Goal: Task Accomplishment & Management: Use online tool/utility

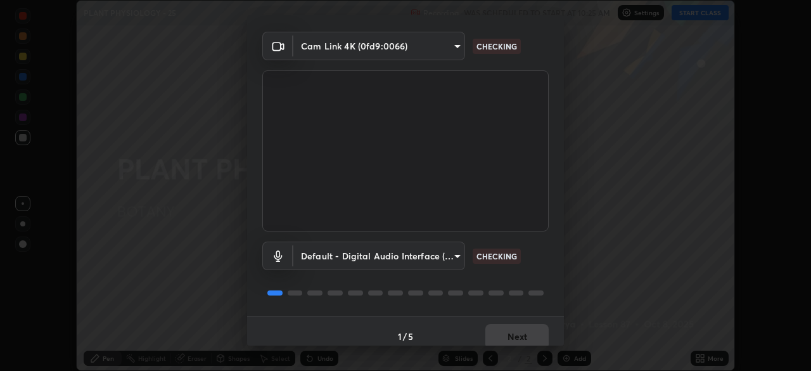
scroll to position [45, 0]
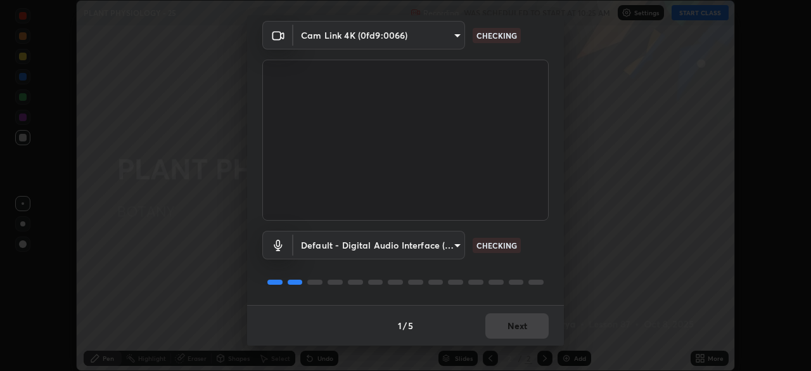
click at [514, 323] on div "1 / 5 Next" at bounding box center [405, 325] width 317 height 41
click at [508, 328] on div "1 / 5 Next" at bounding box center [405, 325] width 317 height 41
click at [504, 327] on div "1 / 5 Next" at bounding box center [405, 325] width 317 height 41
click at [508, 327] on div "1 / 5 Next" at bounding box center [405, 325] width 317 height 41
click at [511, 331] on div "1 / 5 Next" at bounding box center [405, 325] width 317 height 41
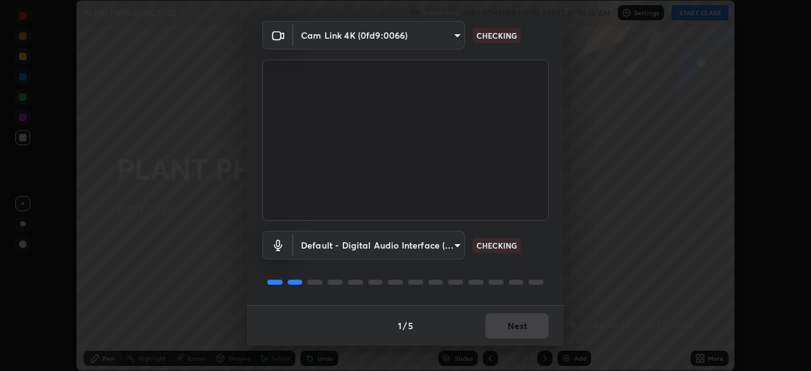
click at [514, 334] on div "1 / 5 Next" at bounding box center [405, 325] width 317 height 41
click at [513, 335] on div "1 / 5 Next" at bounding box center [405, 325] width 317 height 41
click at [515, 335] on div "1 / 5 Next" at bounding box center [405, 325] width 317 height 41
click at [513, 331] on div "1 / 5 Next" at bounding box center [405, 325] width 317 height 41
click at [517, 328] on div "1 / 5 Next" at bounding box center [405, 325] width 317 height 41
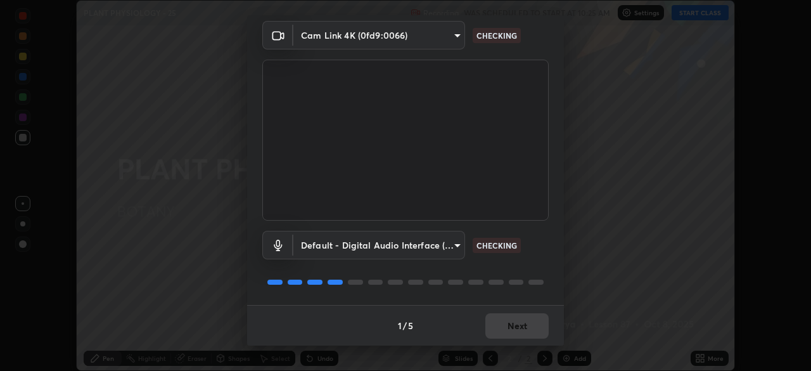
click at [521, 325] on div "1 / 5 Next" at bounding box center [405, 325] width 317 height 41
click at [523, 326] on div "1 / 5 Next" at bounding box center [405, 325] width 317 height 41
click at [523, 328] on div "1 / 5 Next" at bounding box center [405, 325] width 317 height 41
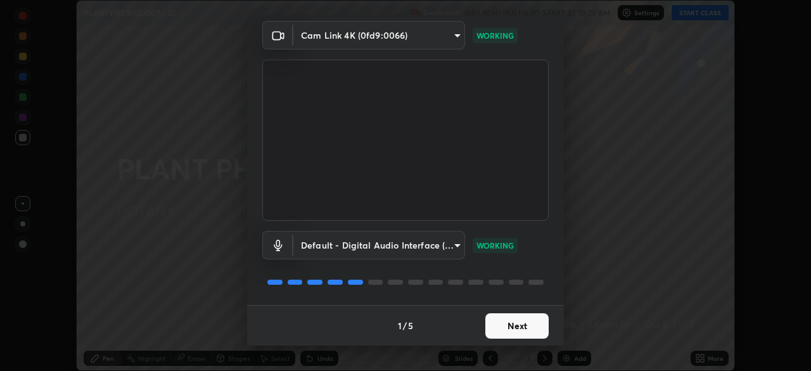
click at [522, 325] on button "Next" at bounding box center [516, 325] width 63 height 25
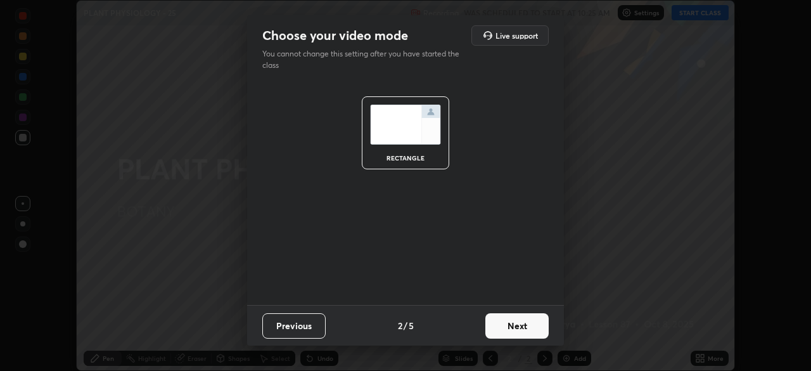
click at [517, 331] on button "Next" at bounding box center [516, 325] width 63 height 25
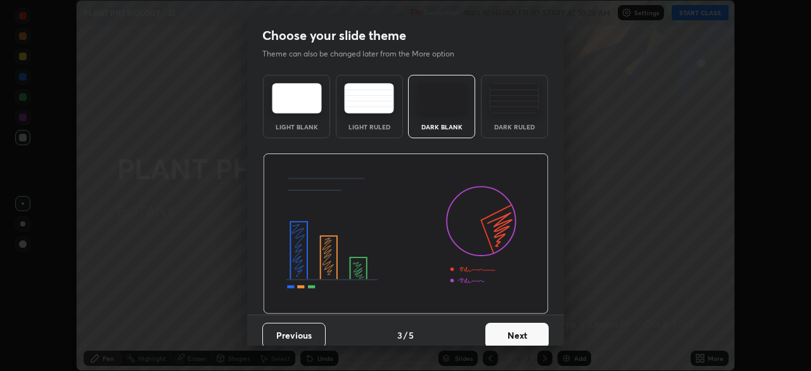
scroll to position [10, 0]
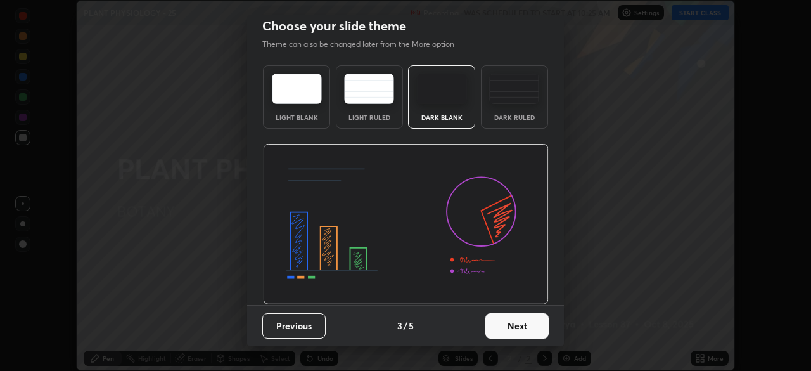
click at [518, 328] on button "Next" at bounding box center [516, 325] width 63 height 25
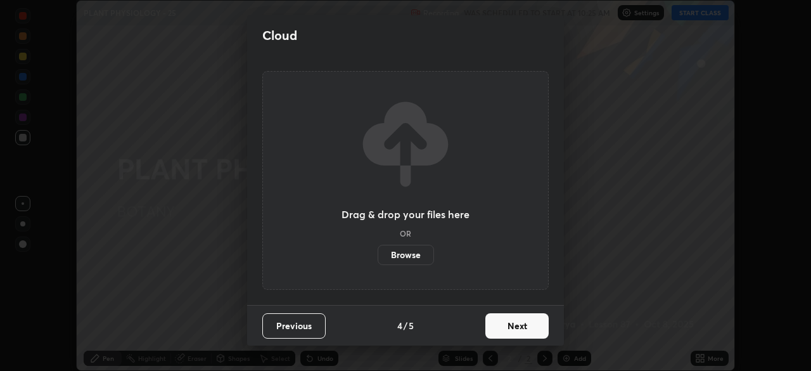
scroll to position [0, 0]
click at [522, 328] on button "Next" at bounding box center [516, 325] width 63 height 25
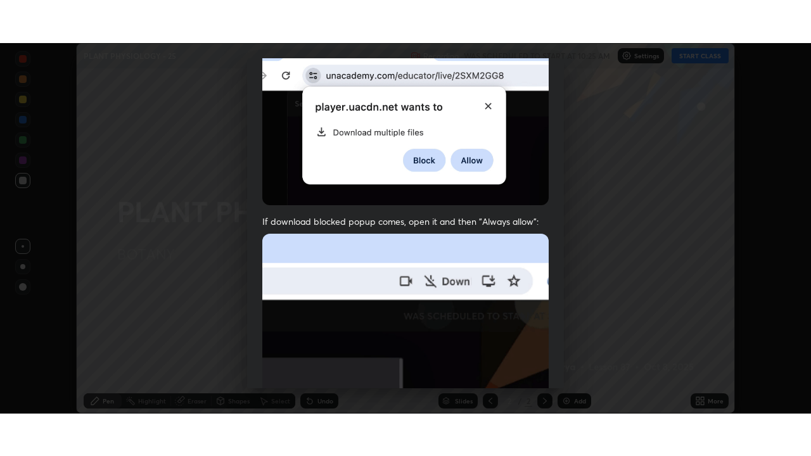
scroll to position [304, 0]
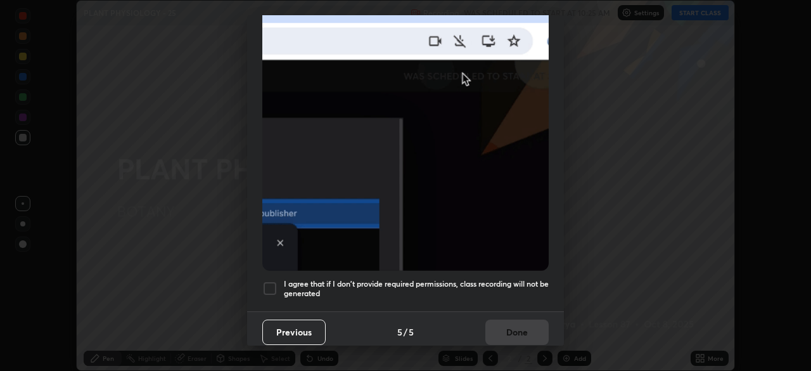
click at [273, 282] on div at bounding box center [269, 288] width 15 height 15
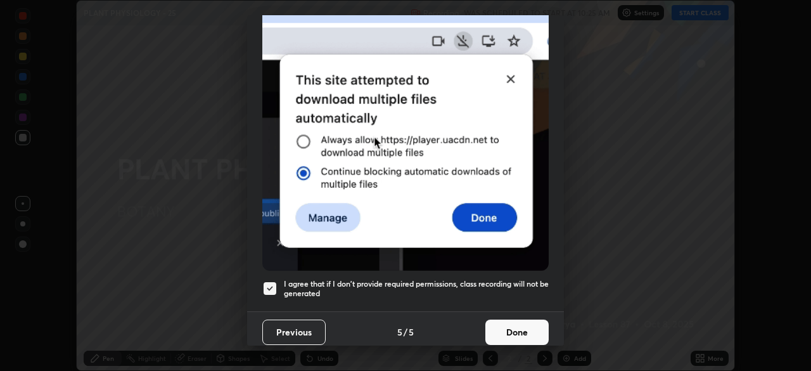
click at [520, 330] on button "Done" at bounding box center [516, 331] width 63 height 25
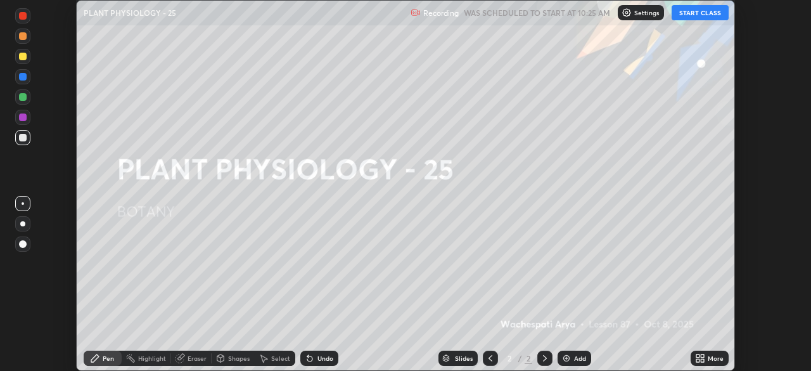
click at [703, 361] on icon at bounding box center [702, 360] width 3 height 3
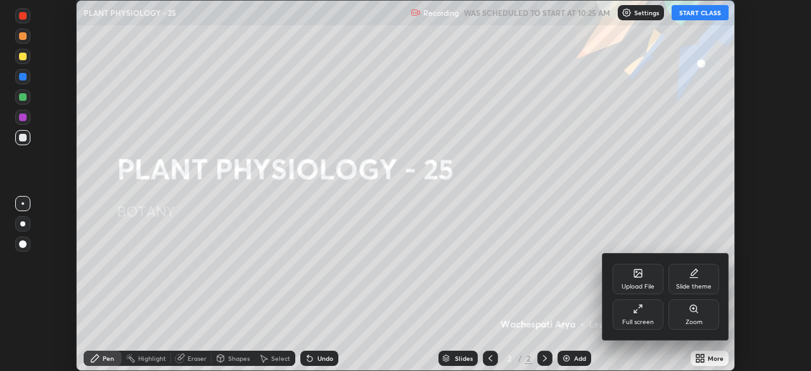
click at [644, 319] on div "Full screen" at bounding box center [638, 322] width 32 height 6
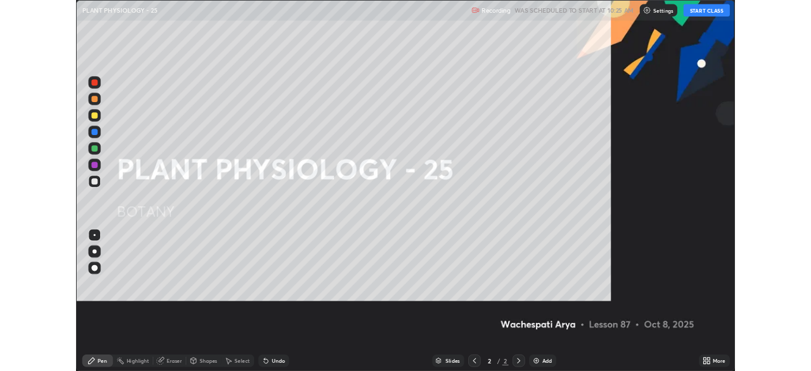
scroll to position [456, 811]
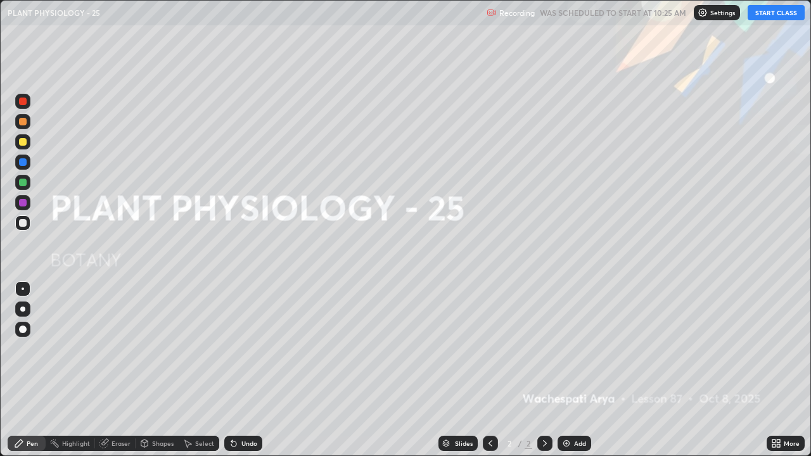
click at [773, 15] on button "START CLASS" at bounding box center [776, 12] width 57 height 15
click at [566, 370] on img at bounding box center [566, 444] width 10 height 10
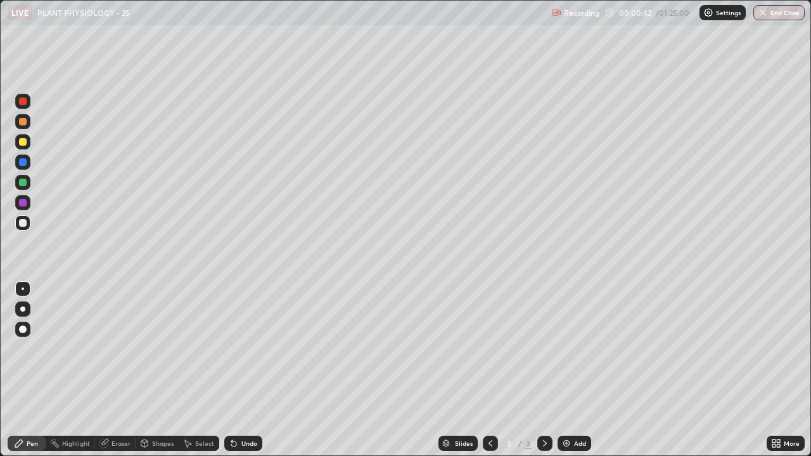
click at [23, 124] on div at bounding box center [23, 122] width 8 height 8
click at [243, 370] on div "Undo" at bounding box center [249, 443] width 16 height 6
click at [23, 222] on div at bounding box center [23, 223] width 8 height 8
click at [22, 307] on div at bounding box center [22, 309] width 5 height 5
click at [191, 370] on icon at bounding box center [188, 444] width 10 height 10
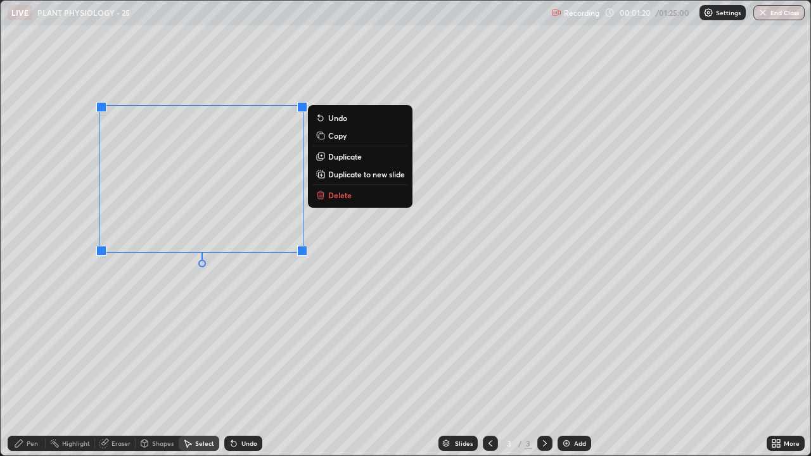
click at [358, 158] on p "Duplicate" at bounding box center [345, 156] width 34 height 10
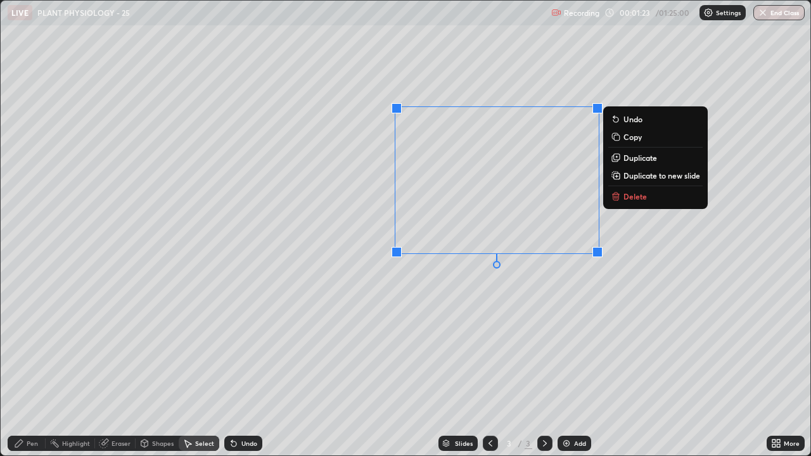
click at [489, 345] on div "0 ° Undo Copy Duplicate Duplicate to new slide Delete" at bounding box center [406, 228] width 810 height 455
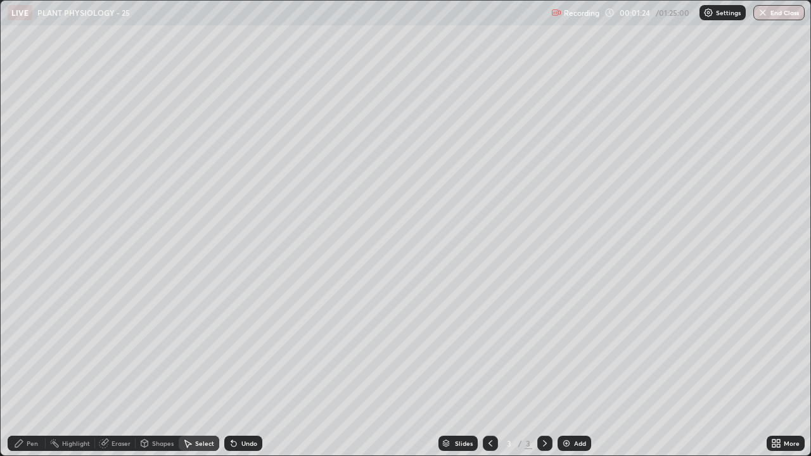
click at [32, 370] on div "Pen" at bounding box center [32, 443] width 11 height 6
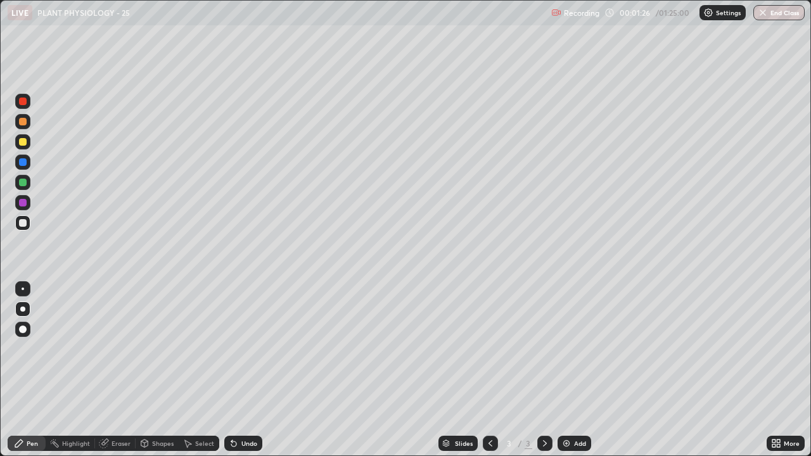
click at [22, 143] on div at bounding box center [23, 142] width 8 height 8
click at [25, 125] on div at bounding box center [22, 121] width 15 height 15
click at [20, 224] on div at bounding box center [23, 223] width 8 height 8
click at [20, 124] on div at bounding box center [23, 122] width 8 height 8
click at [20, 143] on div at bounding box center [23, 142] width 8 height 8
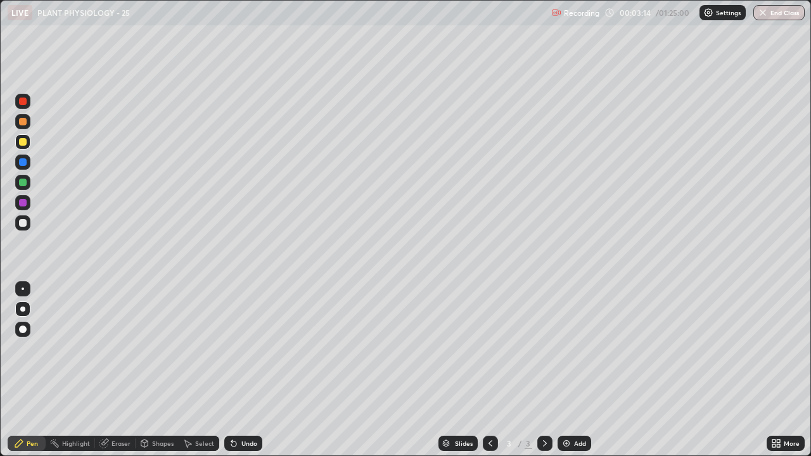
click at [25, 203] on div at bounding box center [23, 203] width 8 height 8
click at [570, 370] on div "Add" at bounding box center [575, 443] width 34 height 15
click at [26, 122] on div at bounding box center [23, 122] width 8 height 8
click at [23, 311] on div at bounding box center [22, 309] width 5 height 5
click at [21, 228] on div at bounding box center [22, 222] width 15 height 15
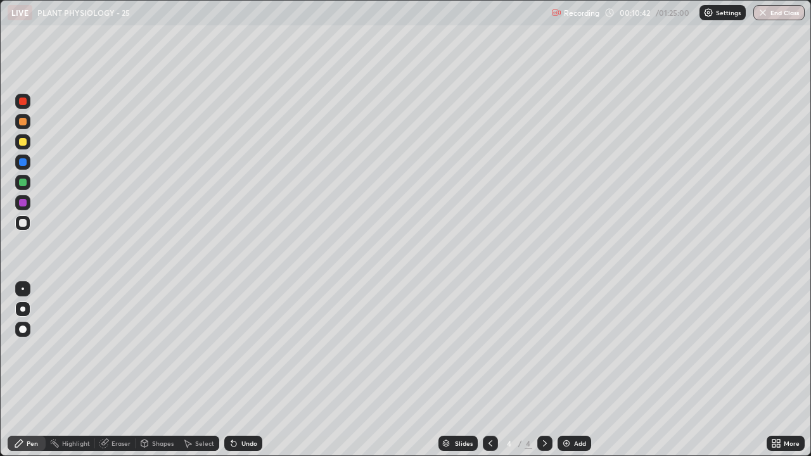
click at [22, 122] on div at bounding box center [23, 122] width 8 height 8
click at [22, 224] on div at bounding box center [23, 223] width 8 height 8
click at [25, 122] on div at bounding box center [23, 122] width 8 height 8
click at [25, 222] on div at bounding box center [23, 223] width 8 height 8
click at [22, 125] on div at bounding box center [23, 122] width 8 height 8
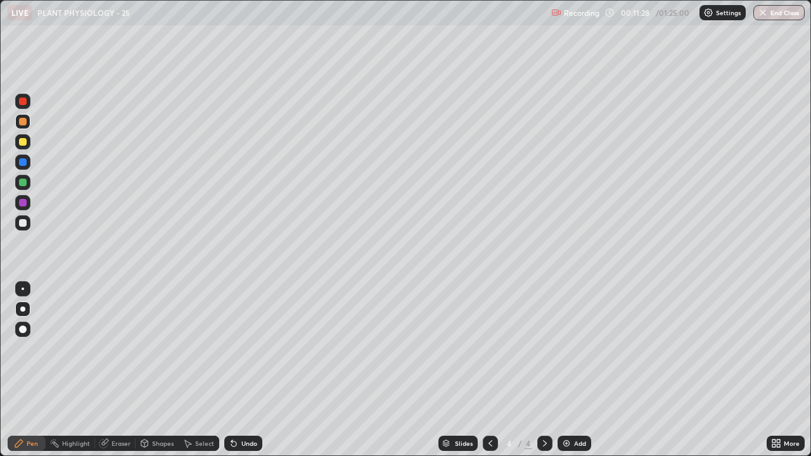
click at [21, 205] on div at bounding box center [23, 203] width 8 height 8
click at [25, 164] on div at bounding box center [23, 162] width 8 height 8
click at [20, 186] on div at bounding box center [23, 183] width 8 height 8
click at [16, 119] on div at bounding box center [22, 121] width 15 height 15
click at [20, 128] on div at bounding box center [22, 121] width 15 height 15
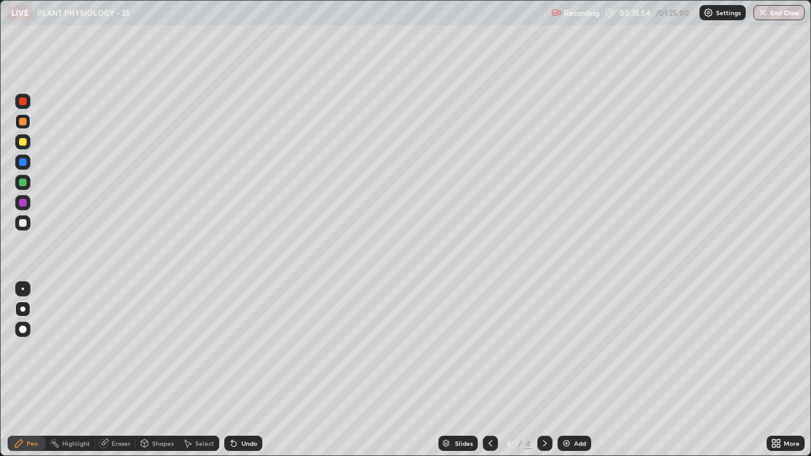
click at [18, 224] on div at bounding box center [22, 222] width 15 height 15
click at [22, 142] on div at bounding box center [23, 142] width 8 height 8
click at [489, 370] on icon at bounding box center [490, 444] width 10 height 10
click at [544, 370] on icon at bounding box center [545, 444] width 10 height 10
click at [24, 205] on div at bounding box center [23, 203] width 8 height 8
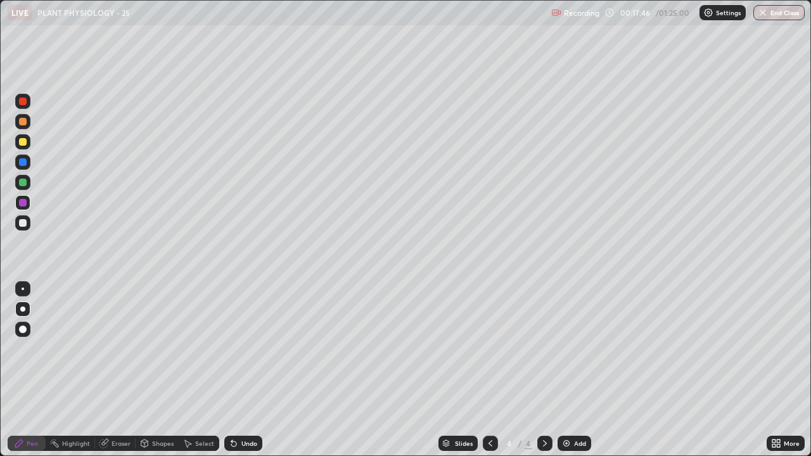
click at [23, 183] on div at bounding box center [23, 183] width 8 height 8
click at [24, 223] on div at bounding box center [23, 223] width 8 height 8
click at [119, 370] on div "Eraser" at bounding box center [121, 443] width 19 height 6
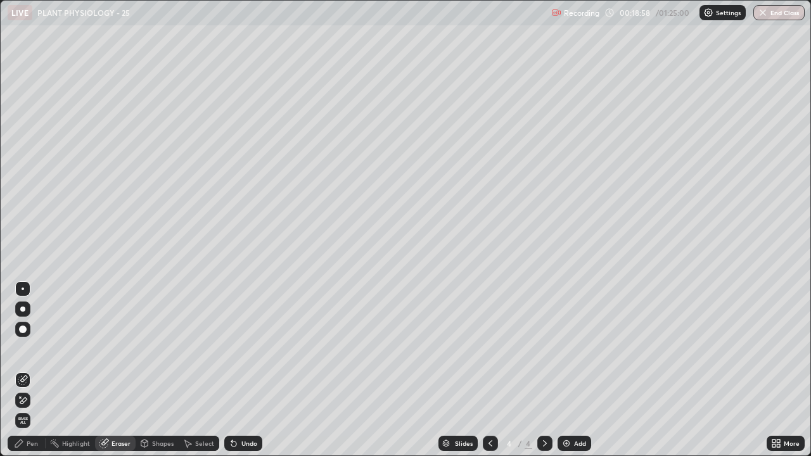
click at [27, 370] on div "Pen" at bounding box center [32, 443] width 11 height 6
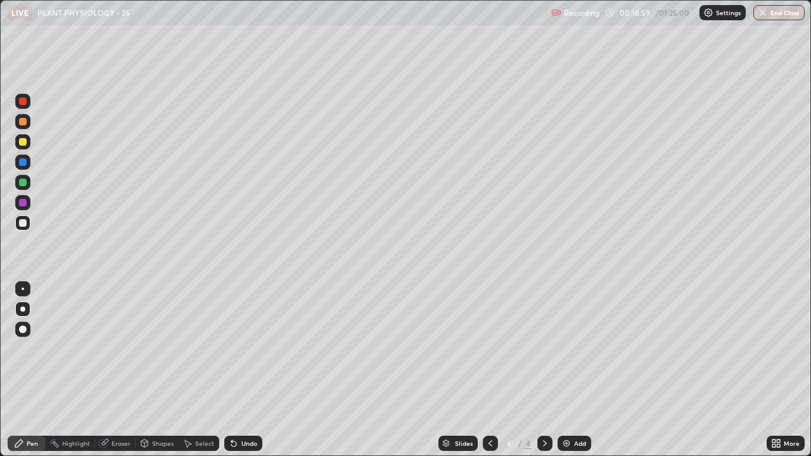
click at [23, 122] on div at bounding box center [23, 122] width 8 height 8
click at [574, 370] on div "Add" at bounding box center [580, 443] width 12 height 6
click at [252, 370] on div "Undo" at bounding box center [249, 443] width 16 height 6
click at [22, 142] on div at bounding box center [23, 142] width 8 height 8
click at [774, 370] on icon at bounding box center [774, 445] width 3 height 3
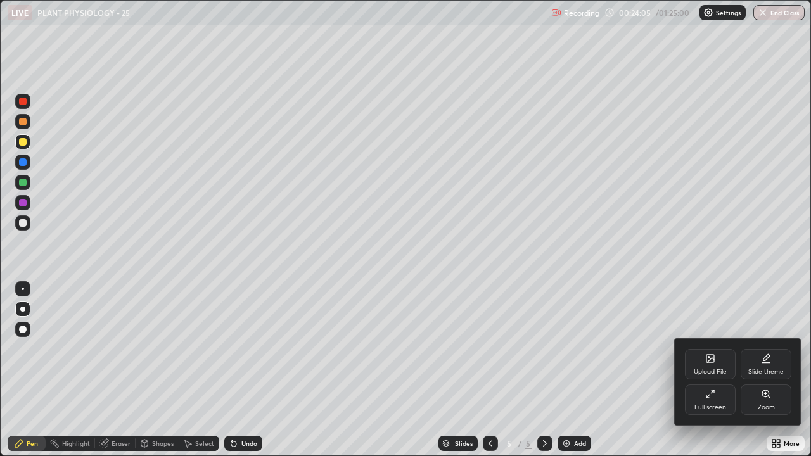
click at [717, 370] on div "Full screen" at bounding box center [710, 400] width 51 height 30
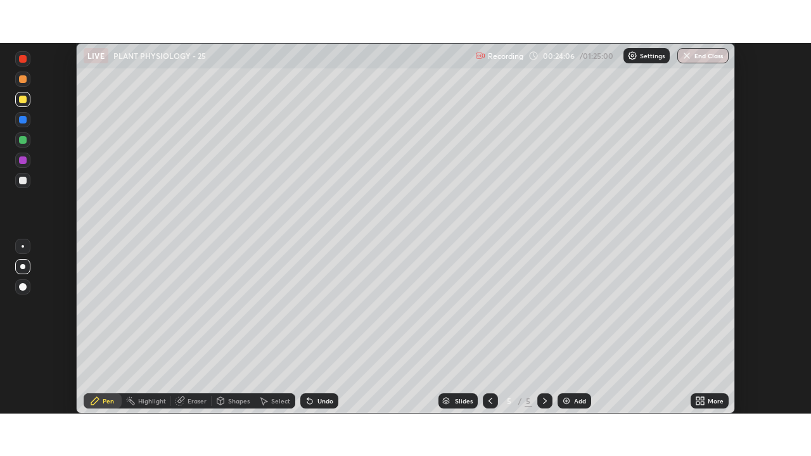
scroll to position [63004, 62563]
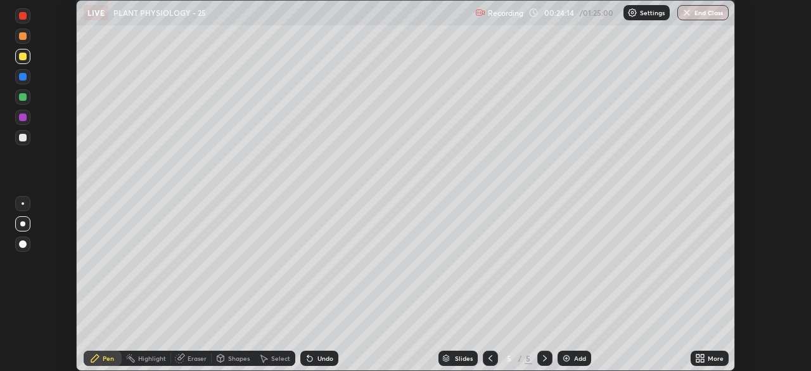
click at [709, 357] on div "More" at bounding box center [716, 358] width 16 height 6
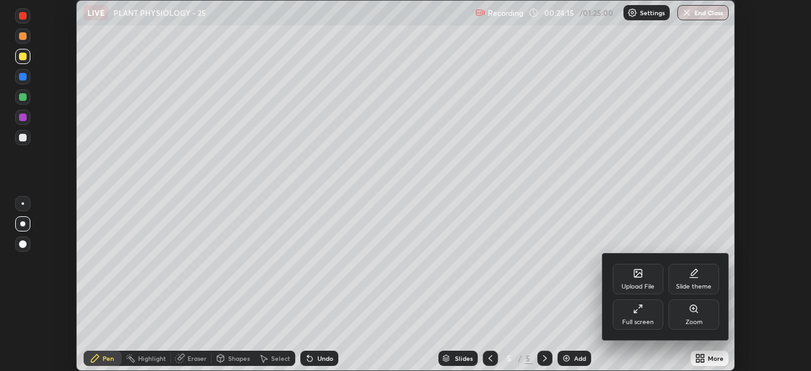
click at [652, 319] on div "Full screen" at bounding box center [638, 322] width 32 height 6
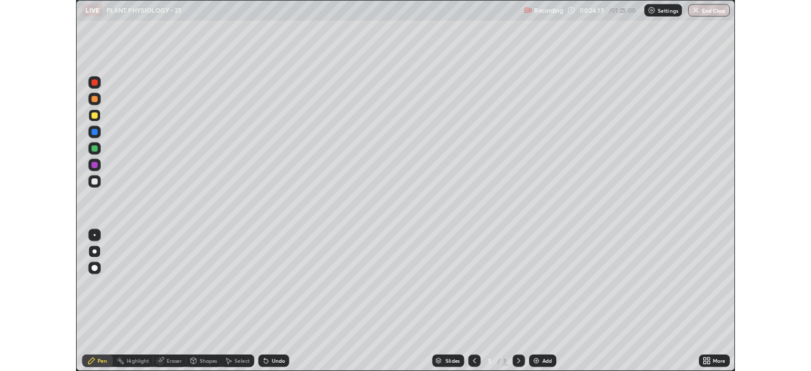
scroll to position [456, 811]
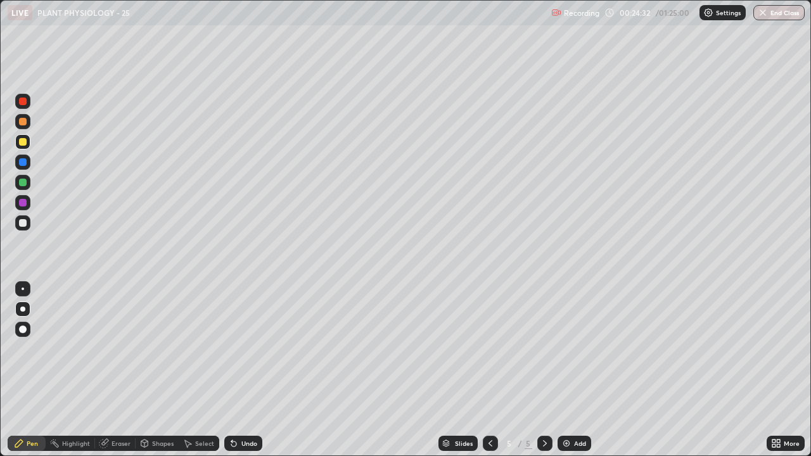
click at [25, 183] on div at bounding box center [23, 183] width 8 height 8
click at [23, 101] on div at bounding box center [23, 102] width 8 height 8
click at [247, 370] on div "Undo" at bounding box center [243, 443] width 38 height 15
click at [231, 370] on icon at bounding box center [231, 440] width 1 height 1
click at [22, 142] on div at bounding box center [23, 142] width 8 height 8
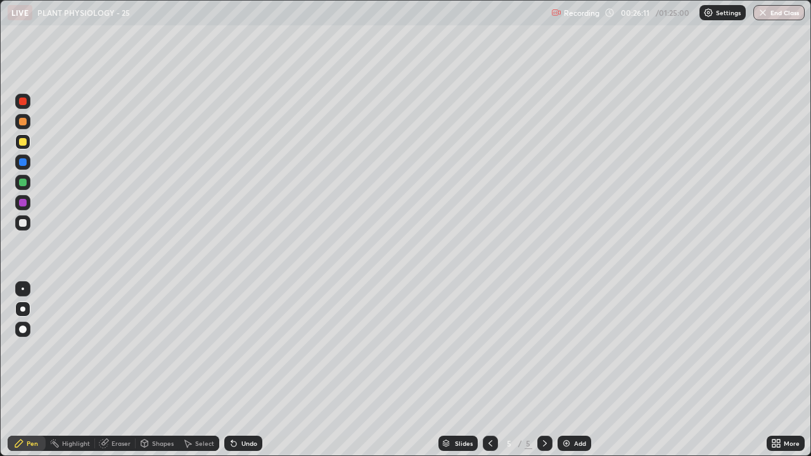
click at [105, 370] on icon at bounding box center [103, 444] width 8 height 8
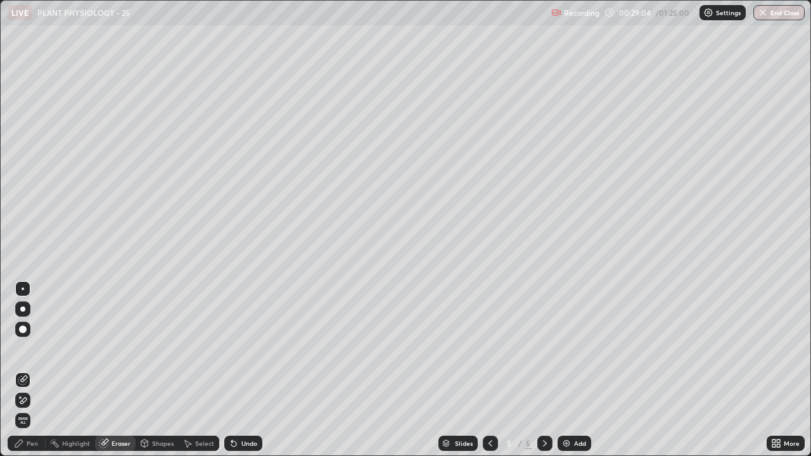
click at [25, 370] on div "Pen" at bounding box center [27, 443] width 38 height 15
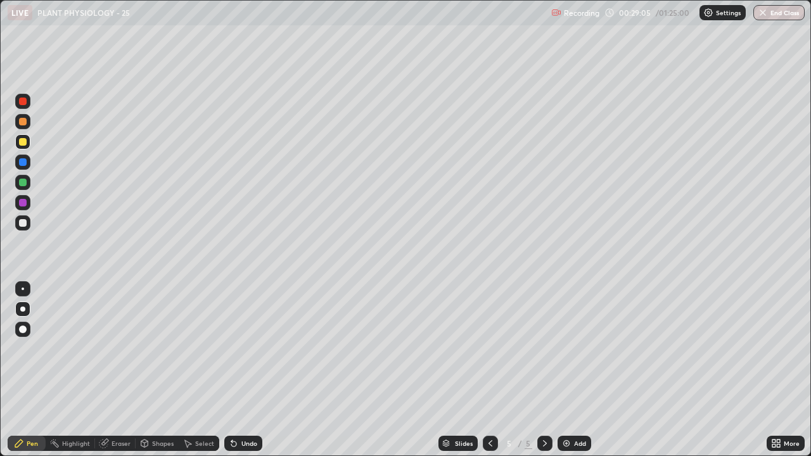
click at [23, 102] on div at bounding box center [23, 102] width 8 height 8
click at [23, 122] on div at bounding box center [23, 122] width 8 height 8
click at [489, 370] on icon at bounding box center [490, 444] width 10 height 10
click at [544, 370] on icon at bounding box center [545, 444] width 10 height 10
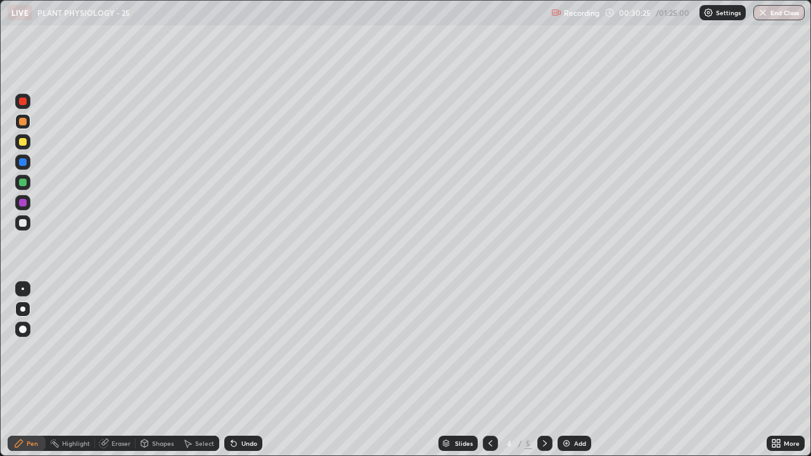
click at [543, 370] on icon at bounding box center [545, 444] width 10 height 10
click at [236, 370] on icon at bounding box center [234, 444] width 10 height 10
click at [20, 223] on div at bounding box center [23, 223] width 8 height 8
click at [238, 370] on div "Undo" at bounding box center [243, 443] width 38 height 15
click at [239, 370] on div "Undo" at bounding box center [243, 443] width 38 height 15
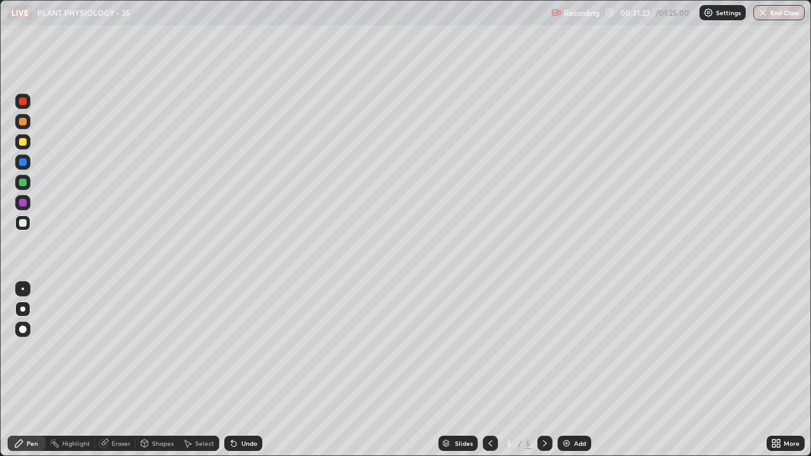
click at [238, 370] on div "Undo" at bounding box center [243, 443] width 38 height 15
click at [250, 370] on div "Undo" at bounding box center [249, 443] width 16 height 6
click at [246, 370] on div "Undo" at bounding box center [249, 443] width 16 height 6
click at [249, 370] on div "Undo" at bounding box center [243, 443] width 38 height 15
click at [23, 122] on div at bounding box center [23, 122] width 8 height 8
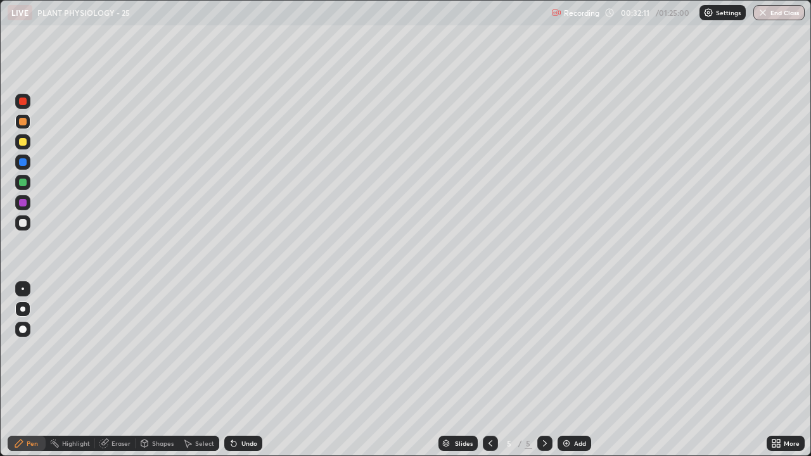
click at [16, 222] on div at bounding box center [22, 222] width 15 height 15
click at [20, 184] on div at bounding box center [23, 183] width 8 height 8
click at [565, 370] on img at bounding box center [566, 444] width 10 height 10
click at [23, 120] on div at bounding box center [23, 122] width 8 height 8
click at [22, 226] on div at bounding box center [23, 223] width 8 height 8
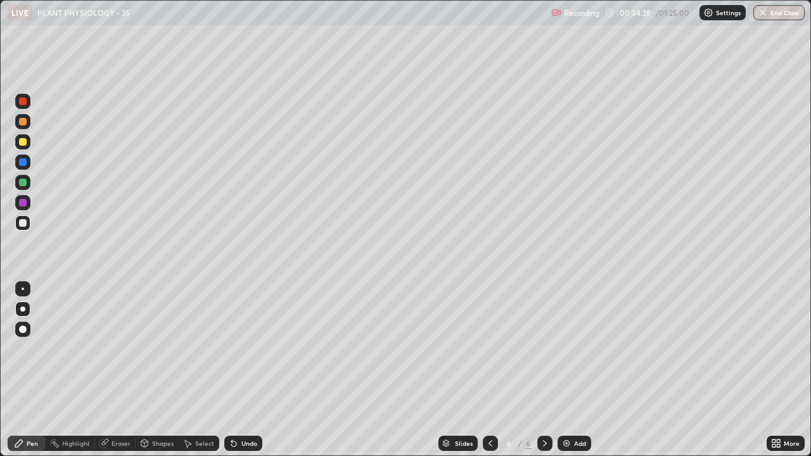
click at [245, 370] on div "Undo" at bounding box center [249, 443] width 16 height 6
click at [243, 370] on div "Undo" at bounding box center [249, 443] width 16 height 6
click at [23, 144] on div at bounding box center [23, 142] width 8 height 8
click at [241, 370] on div "Undo" at bounding box center [243, 443] width 38 height 15
click at [20, 221] on div at bounding box center [23, 223] width 8 height 8
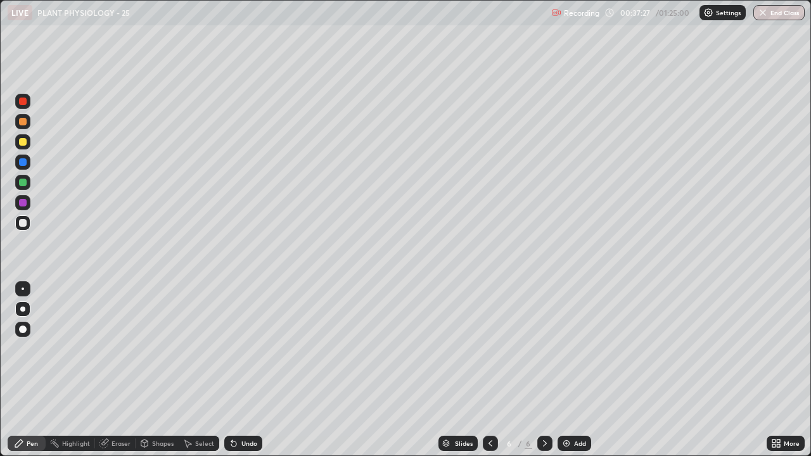
click at [23, 142] on div at bounding box center [23, 142] width 8 height 8
click at [23, 122] on div at bounding box center [23, 122] width 8 height 8
click at [21, 225] on div at bounding box center [23, 223] width 8 height 8
click at [249, 370] on div "Undo" at bounding box center [249, 443] width 16 height 6
click at [241, 370] on div "Undo" at bounding box center [249, 443] width 16 height 6
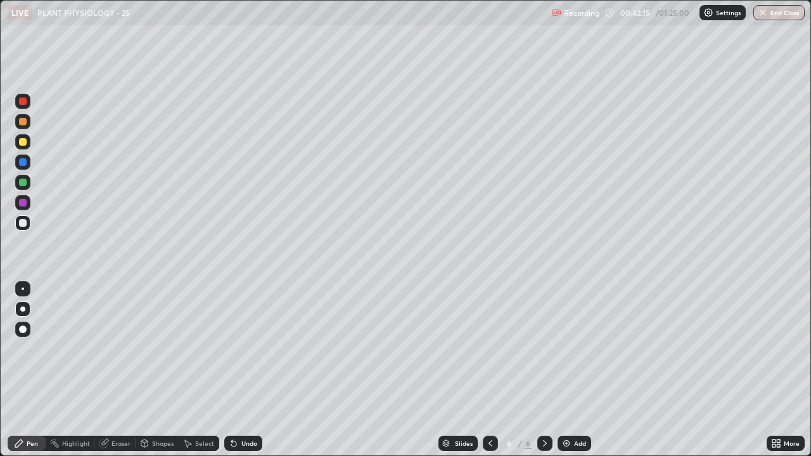
click at [121, 370] on div "Eraser" at bounding box center [121, 443] width 19 height 6
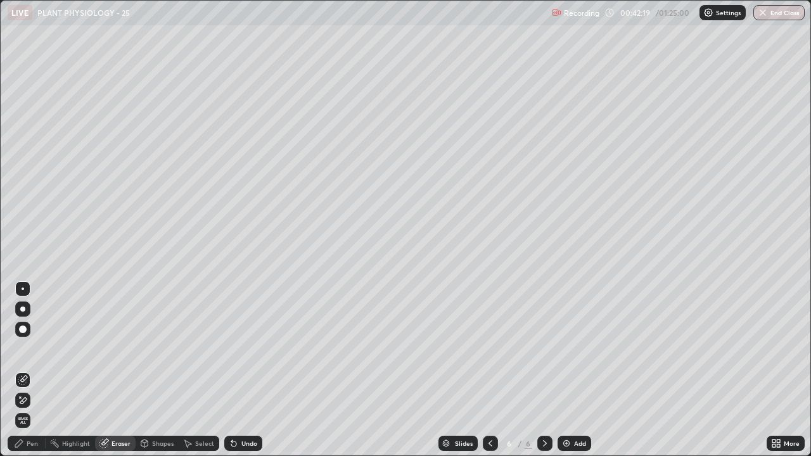
click at [28, 370] on div "Pen" at bounding box center [32, 443] width 11 height 6
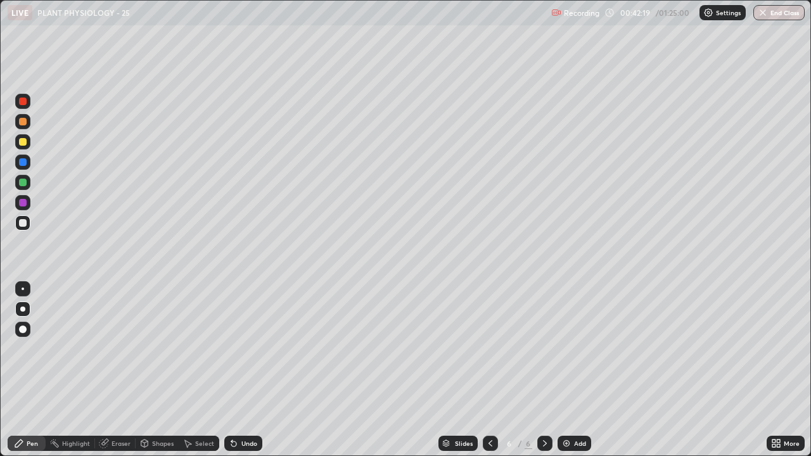
click at [26, 228] on div at bounding box center [22, 222] width 15 height 15
click at [17, 122] on div at bounding box center [22, 121] width 15 height 15
click at [24, 184] on div at bounding box center [23, 183] width 8 height 8
click at [251, 370] on div "Undo" at bounding box center [243, 443] width 38 height 15
click at [775, 370] on icon at bounding box center [774, 441] width 3 height 3
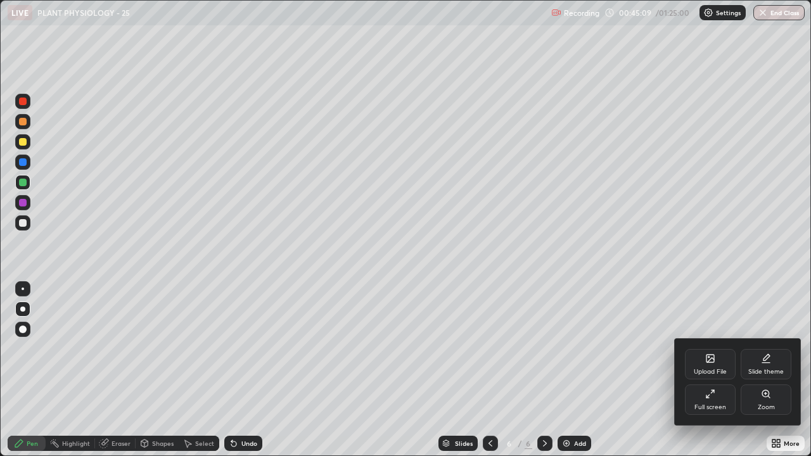
click at [715, 370] on div "Full screen" at bounding box center [710, 400] width 51 height 30
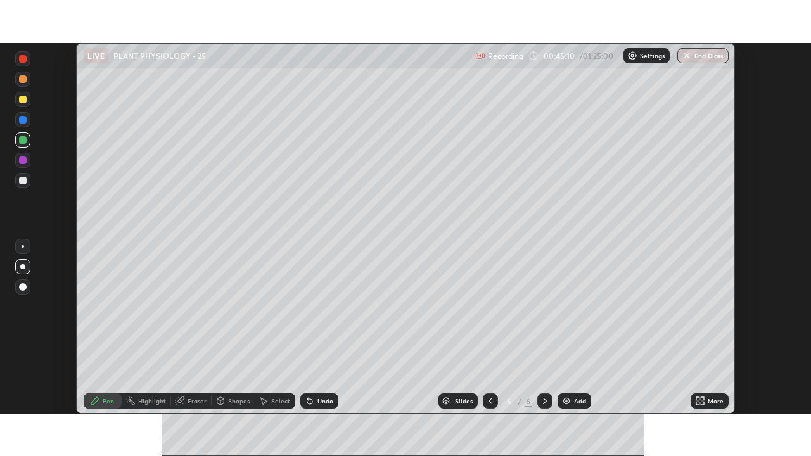
scroll to position [63004, 62563]
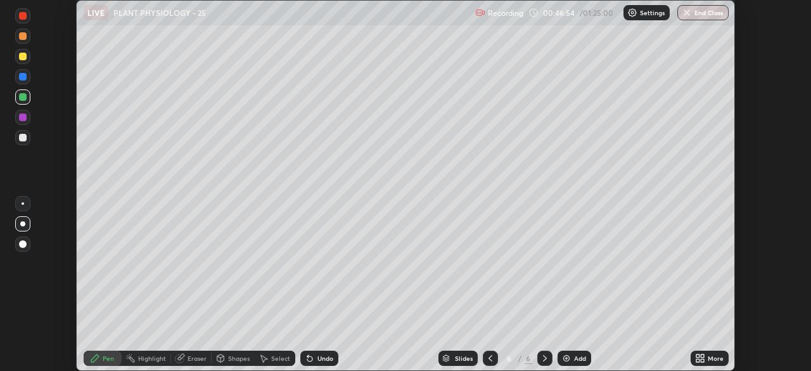
click at [703, 356] on icon at bounding box center [702, 355] width 3 height 3
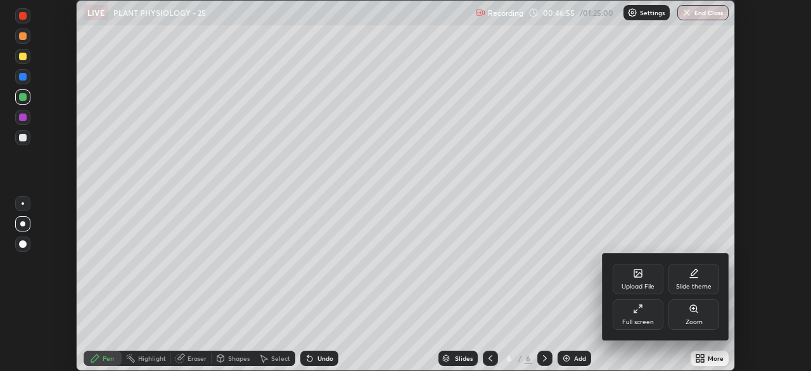
click at [626, 314] on div "Full screen" at bounding box center [638, 314] width 51 height 30
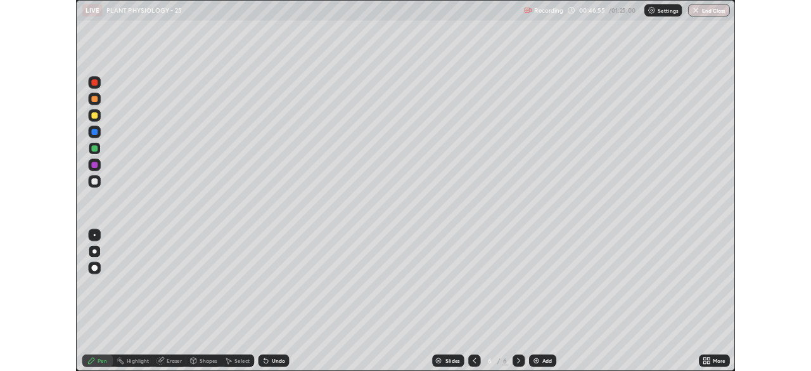
scroll to position [456, 811]
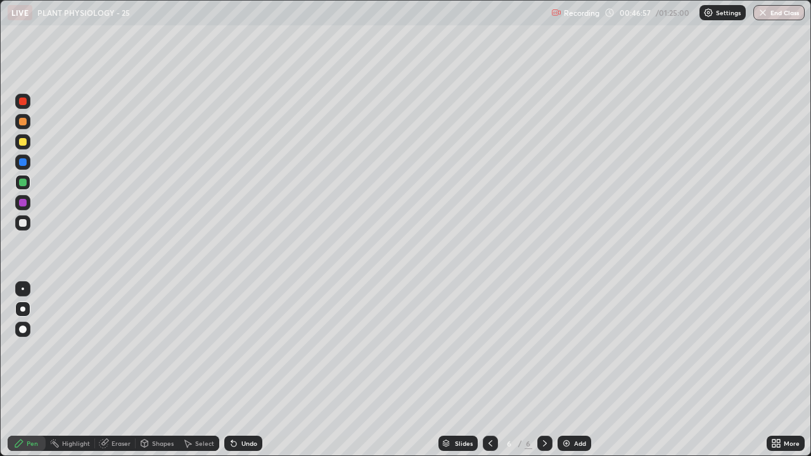
click at [23, 122] on div at bounding box center [23, 122] width 8 height 8
click at [21, 183] on div at bounding box center [23, 183] width 8 height 8
click at [21, 224] on div at bounding box center [23, 223] width 8 height 8
click at [20, 183] on div at bounding box center [23, 183] width 8 height 8
click at [23, 167] on div at bounding box center [22, 162] width 15 height 15
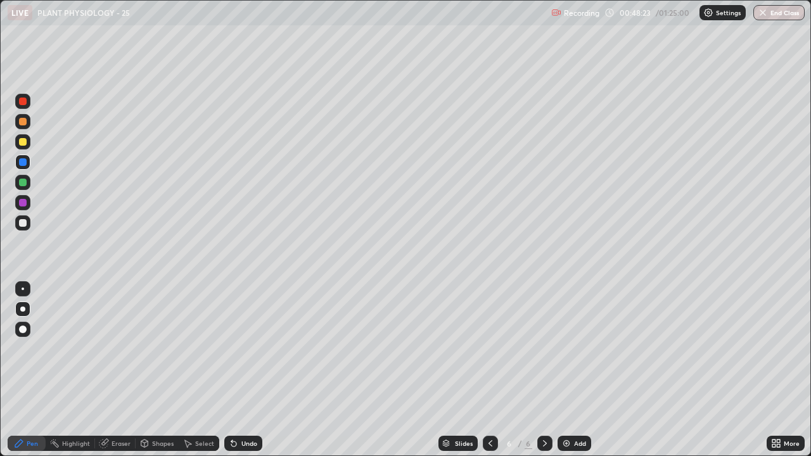
click at [20, 308] on div at bounding box center [22, 309] width 15 height 15
click at [23, 224] on div at bounding box center [23, 223] width 8 height 8
click at [566, 370] on img at bounding box center [566, 444] width 10 height 10
click at [23, 123] on div at bounding box center [23, 122] width 8 height 8
click at [21, 222] on div at bounding box center [23, 223] width 8 height 8
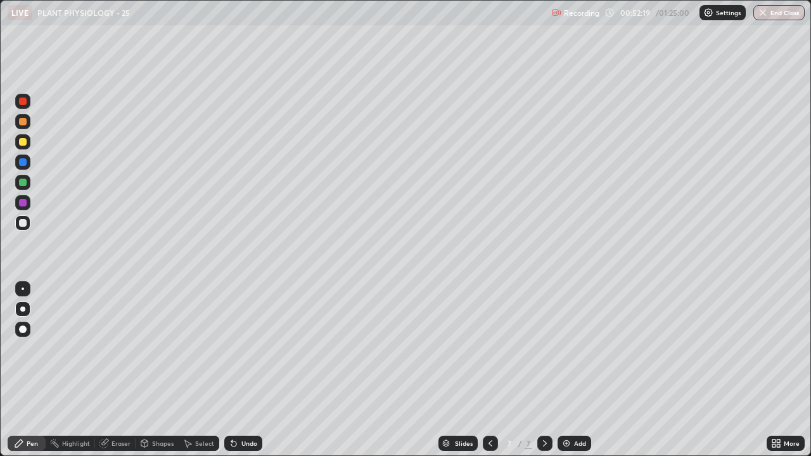
click at [22, 183] on div at bounding box center [23, 183] width 8 height 8
click at [23, 224] on div at bounding box center [23, 223] width 8 height 8
click at [23, 183] on div at bounding box center [23, 183] width 8 height 8
click at [244, 370] on div "Undo" at bounding box center [249, 443] width 16 height 6
click at [29, 122] on div at bounding box center [22, 121] width 15 height 15
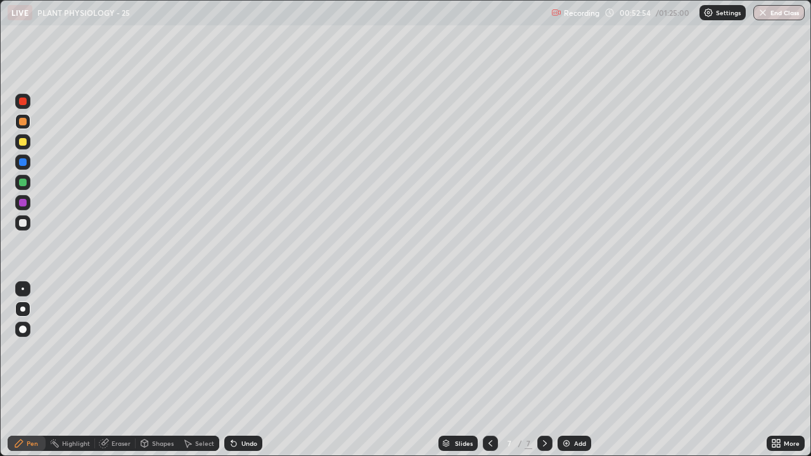
click at [28, 186] on div at bounding box center [22, 182] width 15 height 15
click at [120, 370] on div "Eraser" at bounding box center [121, 443] width 19 height 6
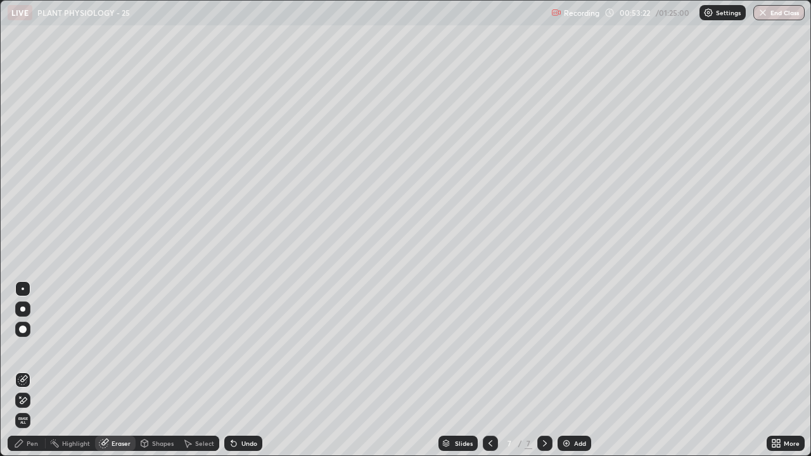
click at [42, 370] on div "Pen" at bounding box center [27, 443] width 38 height 15
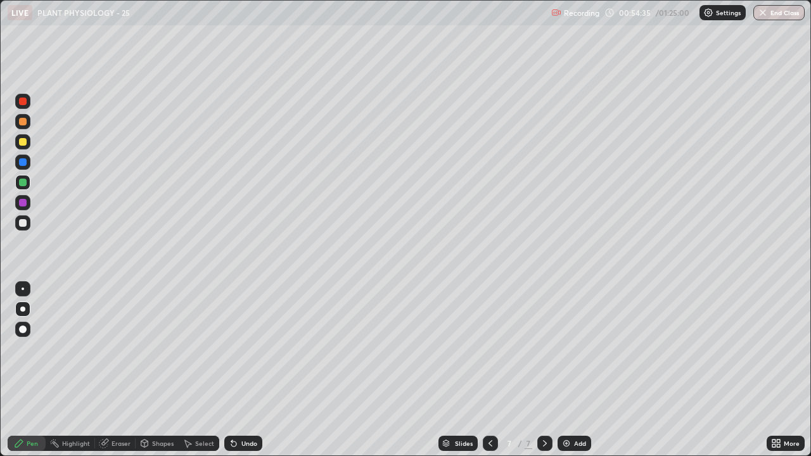
click at [188, 370] on icon at bounding box center [188, 444] width 7 height 8
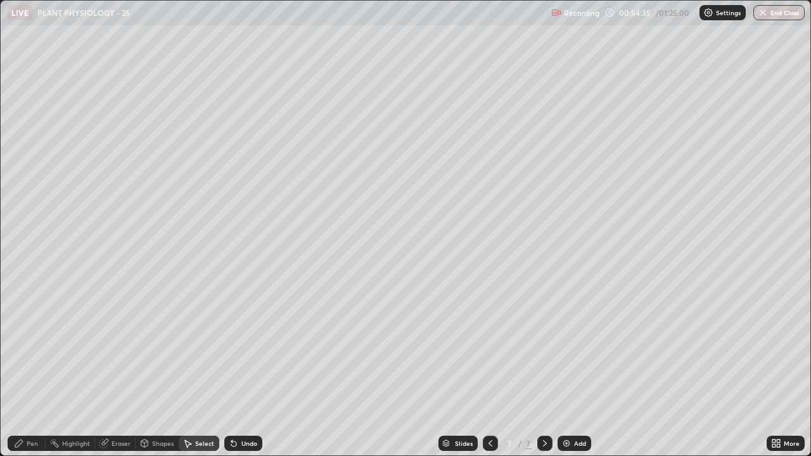
click at [197, 370] on div "Select" at bounding box center [199, 443] width 41 height 15
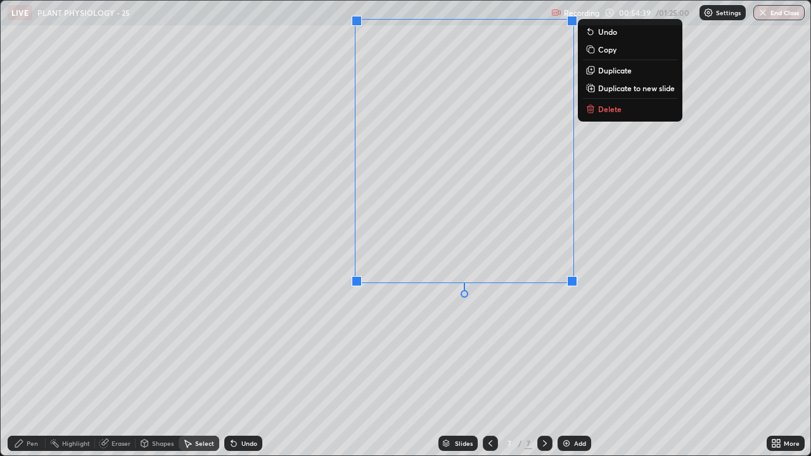
click at [619, 113] on p "Delete" at bounding box center [609, 109] width 23 height 10
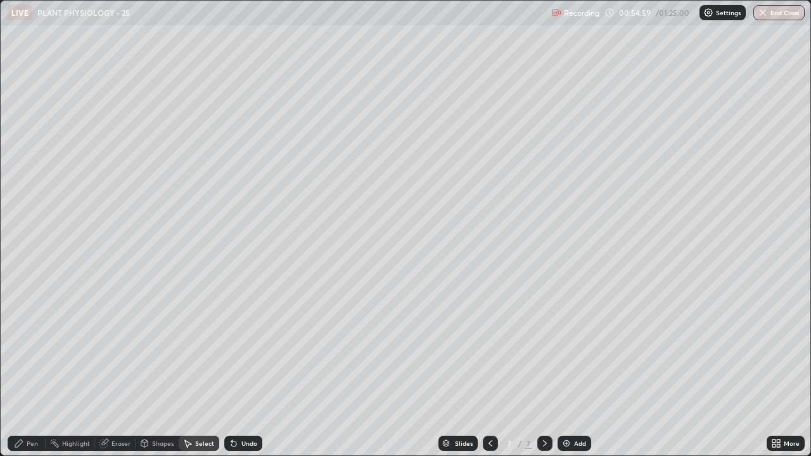
click at [774, 370] on icon at bounding box center [774, 441] width 3 height 3
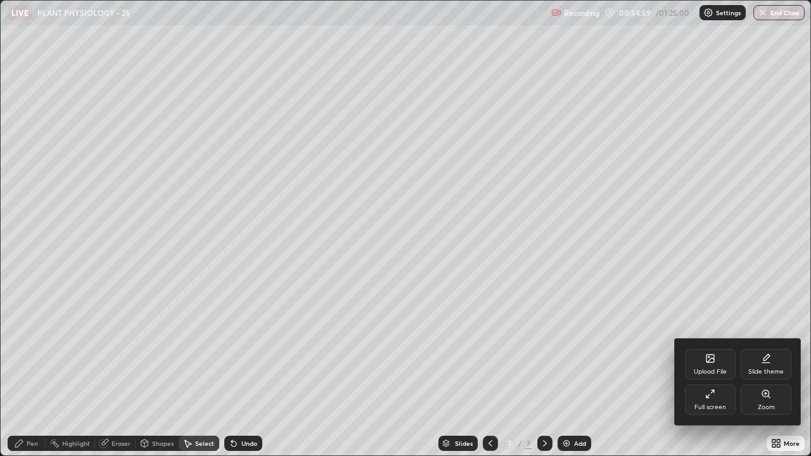
click at [708, 370] on icon at bounding box center [708, 396] width 3 height 3
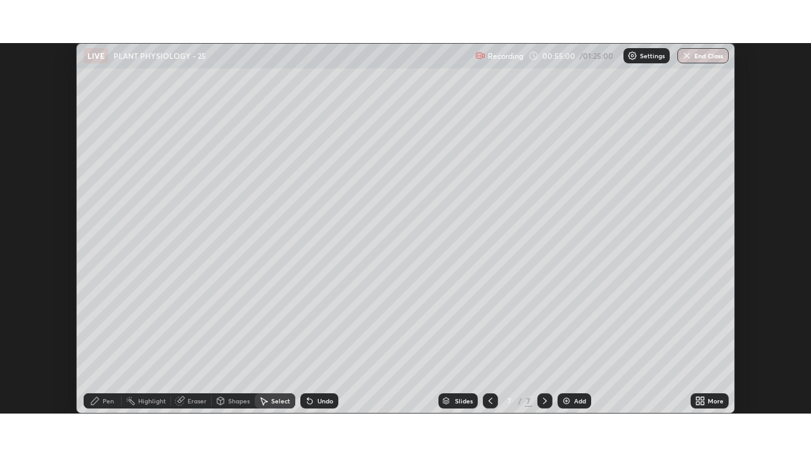
scroll to position [63004, 62563]
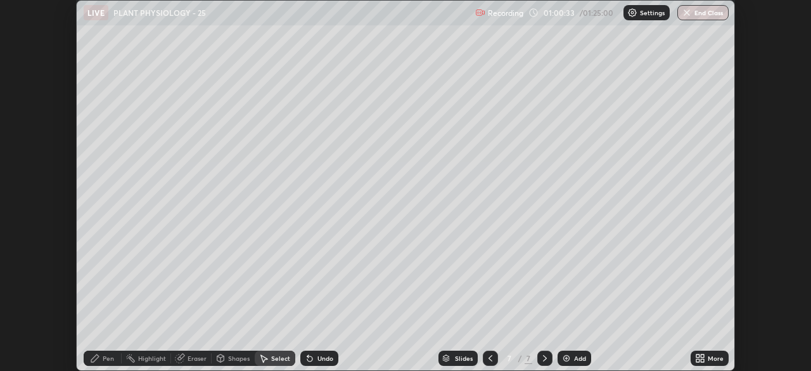
click at [699, 358] on icon at bounding box center [700, 358] width 10 height 10
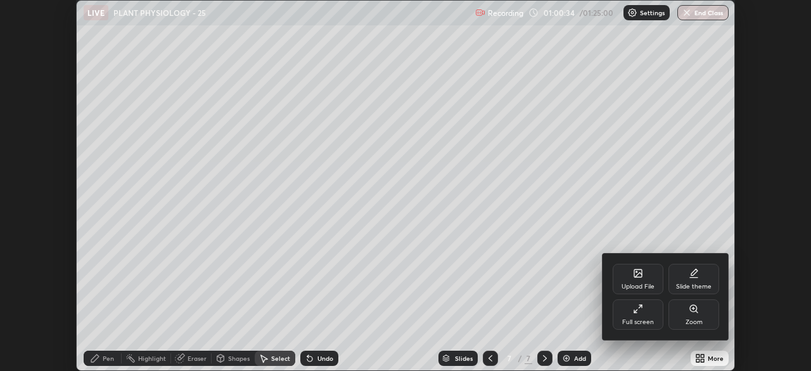
click at [641, 317] on div "Full screen" at bounding box center [638, 314] width 51 height 30
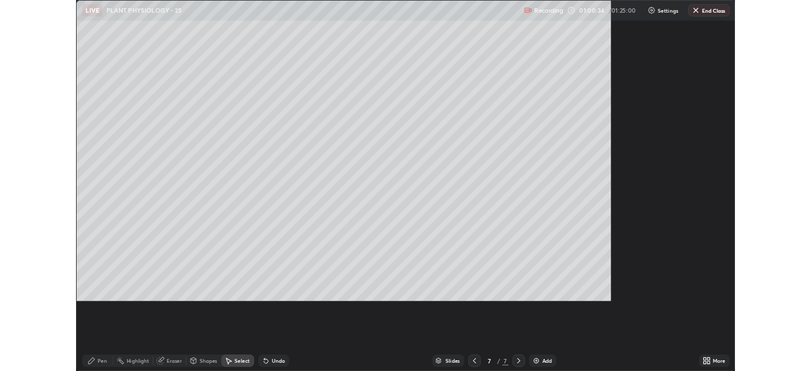
scroll to position [456, 811]
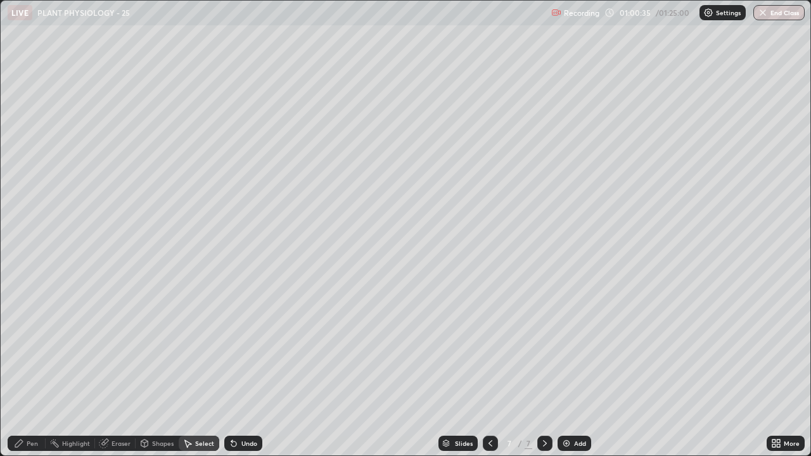
click at [574, 370] on div "Add" at bounding box center [580, 443] width 12 height 6
click at [34, 370] on div "Pen" at bounding box center [32, 443] width 11 height 6
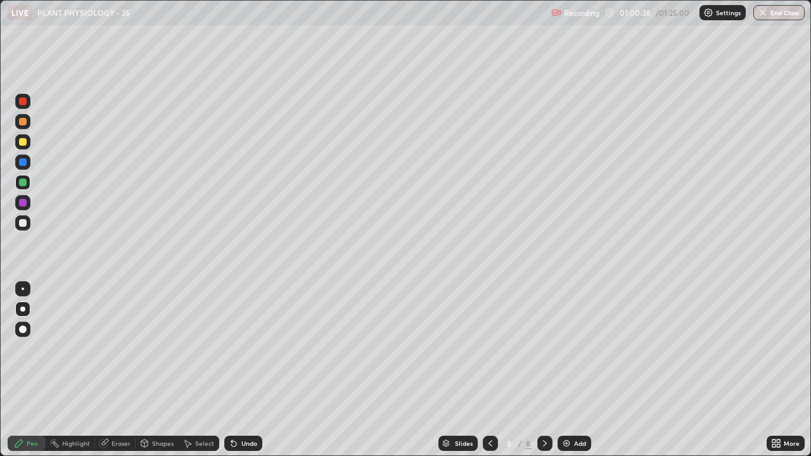
click at [23, 126] on div at bounding box center [22, 121] width 15 height 15
click at [23, 222] on div at bounding box center [23, 223] width 8 height 8
click at [243, 370] on div "Undo" at bounding box center [249, 443] width 16 height 6
click at [22, 121] on div at bounding box center [23, 122] width 8 height 8
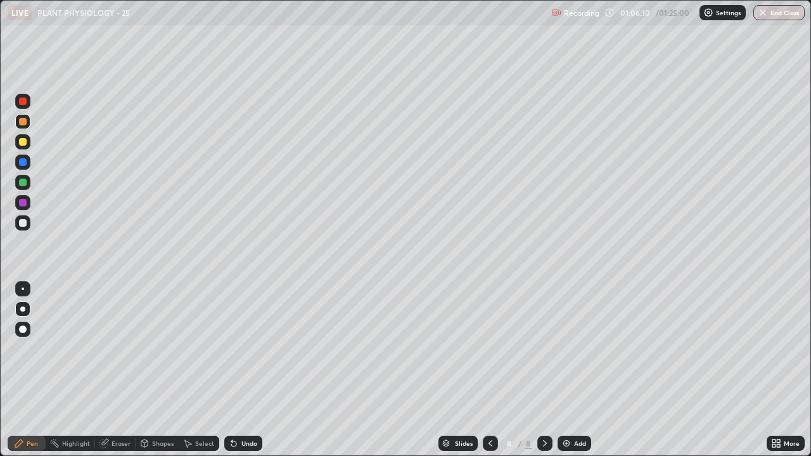
click at [491, 370] on icon at bounding box center [490, 444] width 10 height 10
click at [490, 370] on icon at bounding box center [491, 443] width 4 height 6
click at [569, 370] on img at bounding box center [566, 444] width 10 height 10
click at [23, 121] on div at bounding box center [23, 122] width 8 height 8
click at [23, 309] on div at bounding box center [22, 309] width 5 height 5
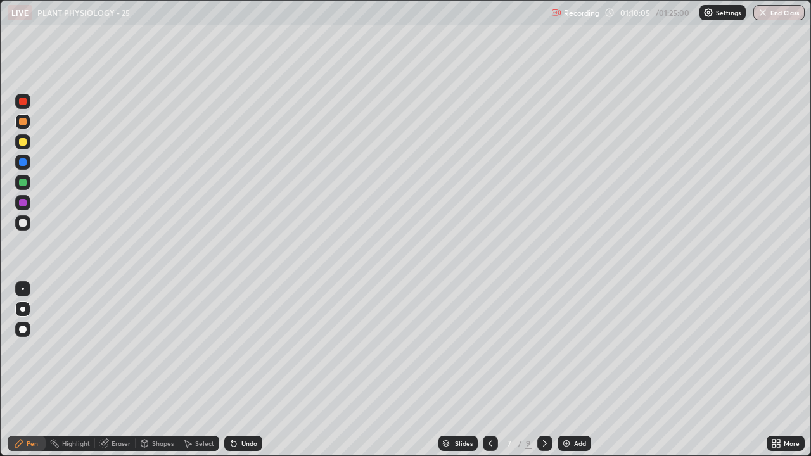
click at [20, 225] on div at bounding box center [23, 223] width 8 height 8
click at [18, 223] on div at bounding box center [22, 222] width 15 height 15
click at [203, 370] on div "Select" at bounding box center [204, 443] width 19 height 6
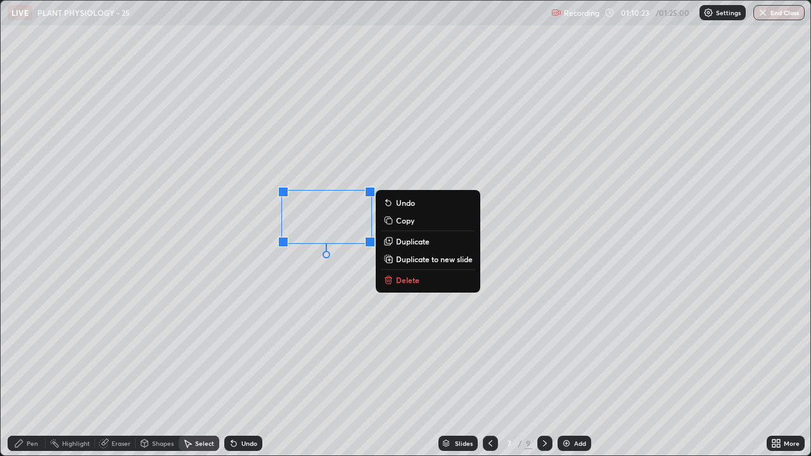
click at [31, 370] on div "Pen" at bounding box center [32, 443] width 11 height 6
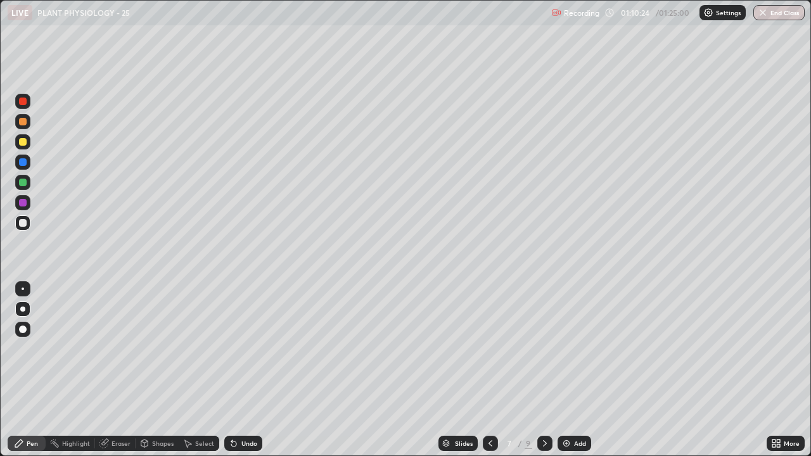
click at [22, 123] on div at bounding box center [23, 122] width 8 height 8
click at [22, 141] on div at bounding box center [23, 142] width 8 height 8
click at [26, 228] on div at bounding box center [22, 222] width 15 height 15
click at [244, 370] on div "Undo" at bounding box center [249, 443] width 16 height 6
click at [242, 370] on div "Undo" at bounding box center [249, 443] width 16 height 6
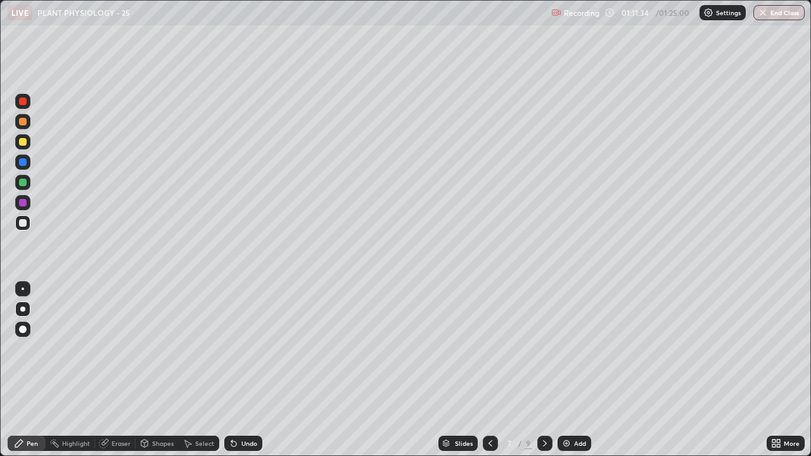
click at [23, 143] on div at bounding box center [23, 142] width 8 height 8
click at [24, 222] on div at bounding box center [23, 223] width 8 height 8
click at [20, 139] on div at bounding box center [23, 142] width 8 height 8
click at [251, 370] on div "Undo" at bounding box center [249, 443] width 16 height 6
click at [23, 223] on div at bounding box center [23, 223] width 8 height 8
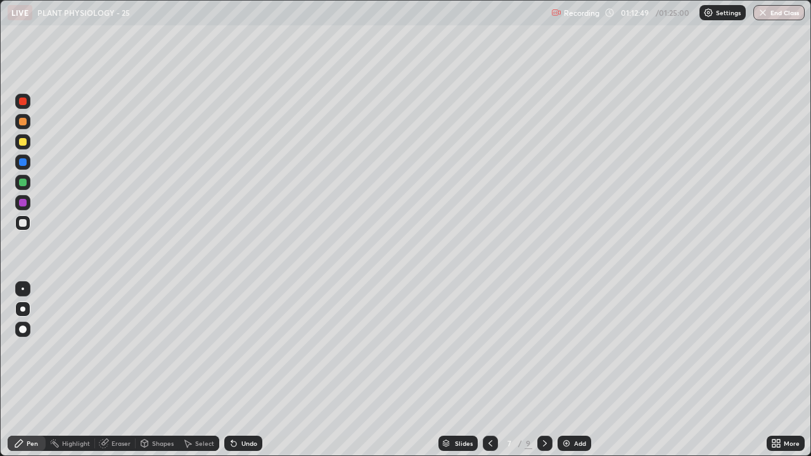
click at [250, 370] on div "Undo" at bounding box center [249, 443] width 16 height 6
click at [21, 141] on div at bounding box center [23, 142] width 8 height 8
click at [25, 221] on div at bounding box center [23, 223] width 8 height 8
click at [250, 370] on div "Undo" at bounding box center [249, 443] width 16 height 6
click at [242, 370] on div "Undo" at bounding box center [243, 443] width 38 height 15
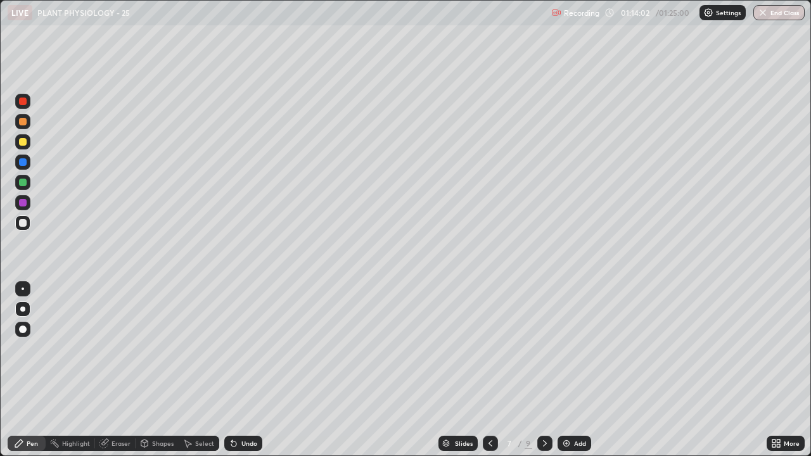
click at [537, 370] on div at bounding box center [544, 443] width 15 height 15
click at [487, 370] on icon at bounding box center [490, 444] width 10 height 10
click at [540, 370] on icon at bounding box center [545, 444] width 10 height 10
click at [23, 203] on div at bounding box center [23, 203] width 8 height 8
click at [781, 10] on button "End Class" at bounding box center [779, 12] width 51 height 15
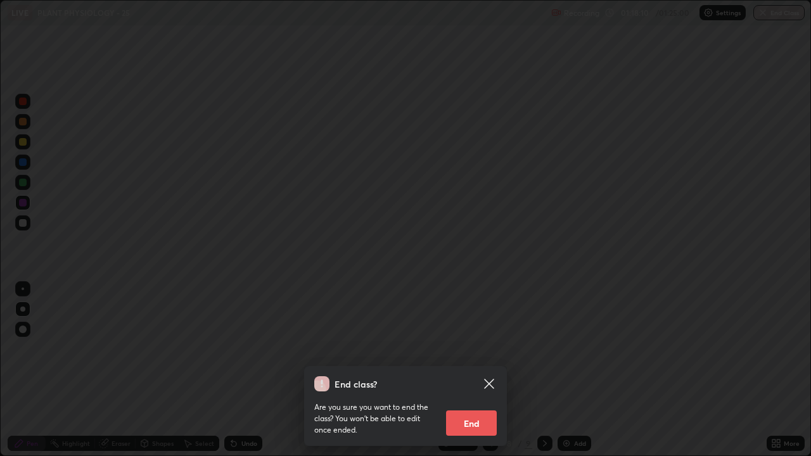
click at [479, 370] on button "End" at bounding box center [471, 423] width 51 height 25
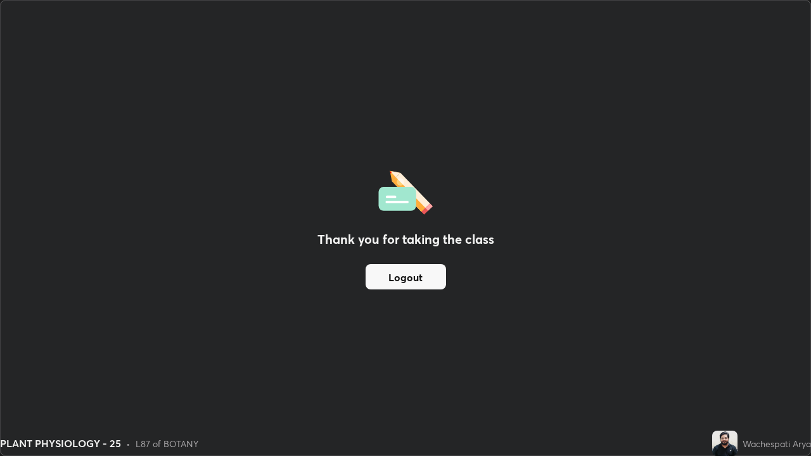
click at [427, 282] on button "Logout" at bounding box center [406, 276] width 80 height 25
click at [425, 280] on button "Logout" at bounding box center [406, 276] width 80 height 25
click at [414, 281] on button "Logout" at bounding box center [406, 276] width 80 height 25
click at [406, 283] on button "Logout" at bounding box center [406, 276] width 80 height 25
click at [403, 283] on button "Logout" at bounding box center [406, 276] width 80 height 25
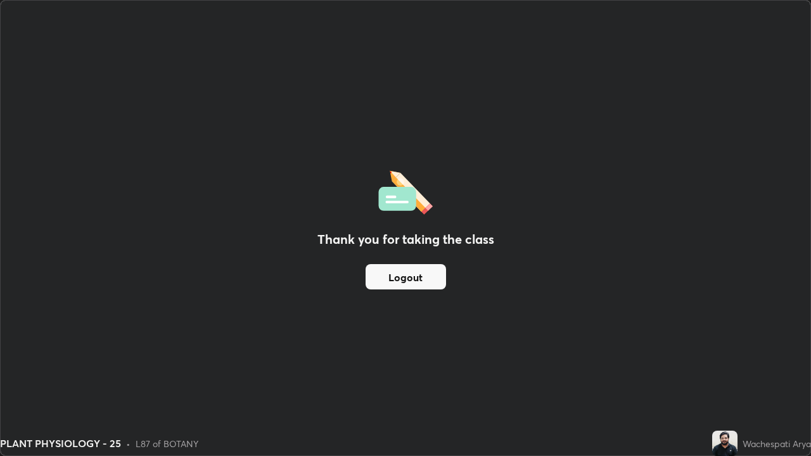
click at [403, 281] on button "Logout" at bounding box center [406, 276] width 80 height 25
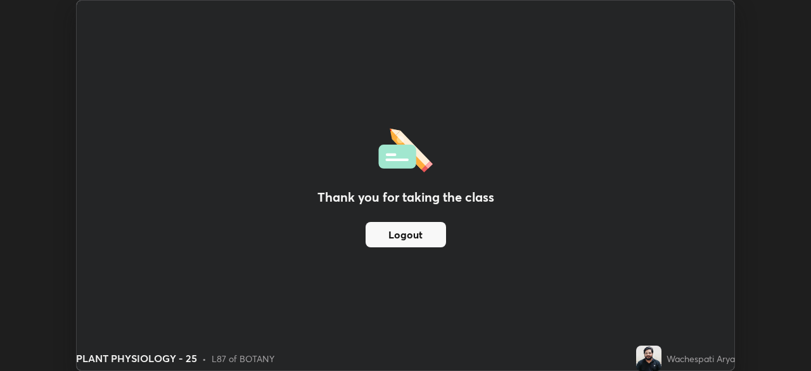
scroll to position [63004, 62563]
